Goal: Navigation & Orientation: Find specific page/section

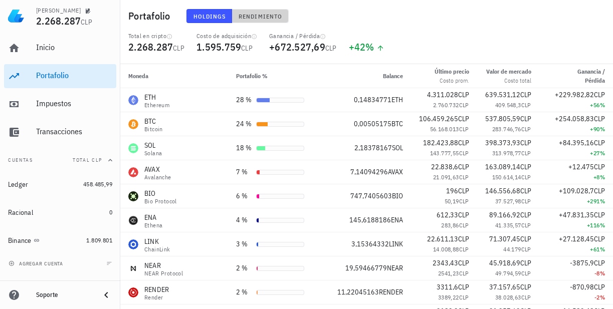
click at [253, 14] on span "Rendimiento" at bounding box center [260, 17] width 44 height 8
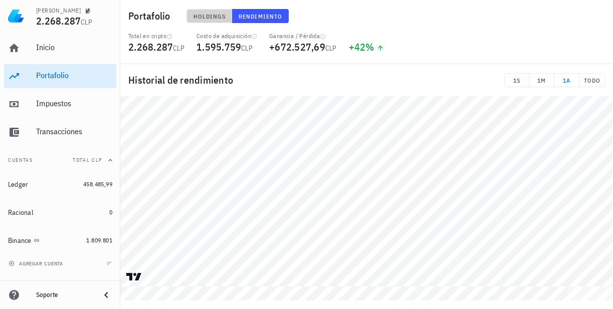
click at [211, 15] on span "Holdings" at bounding box center [209, 17] width 33 height 8
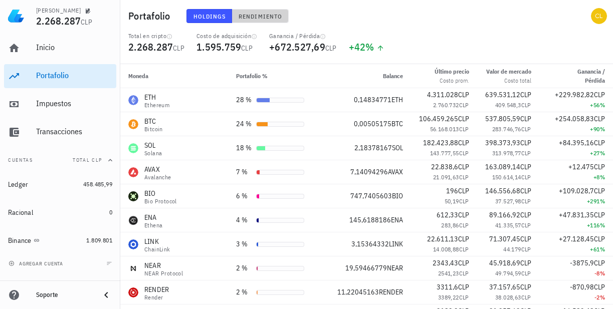
click at [248, 20] on span "Rendimiento" at bounding box center [260, 17] width 44 height 8
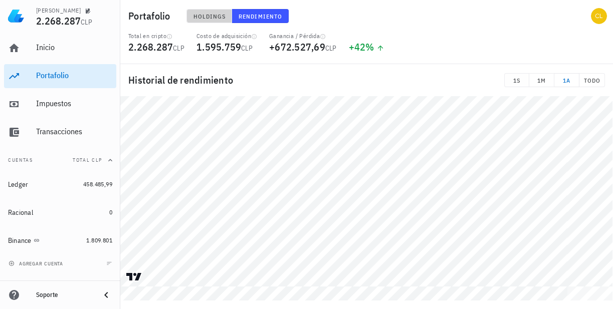
click at [215, 18] on span "Holdings" at bounding box center [209, 17] width 33 height 8
